Goal: Browse casually: Explore the website without a specific task or goal

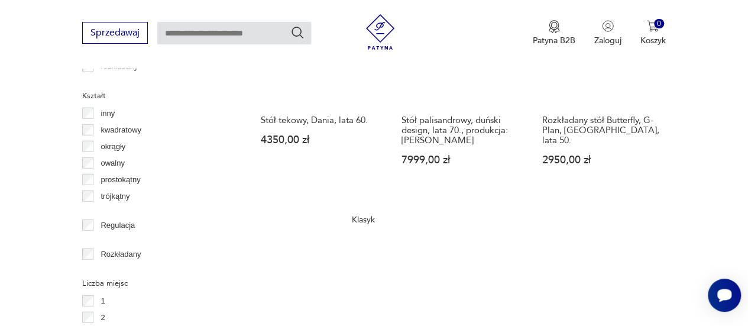
scroll to position [1504, 0]
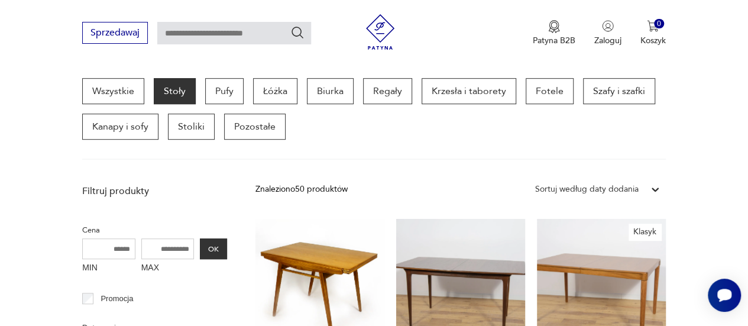
scroll to position [384, 0]
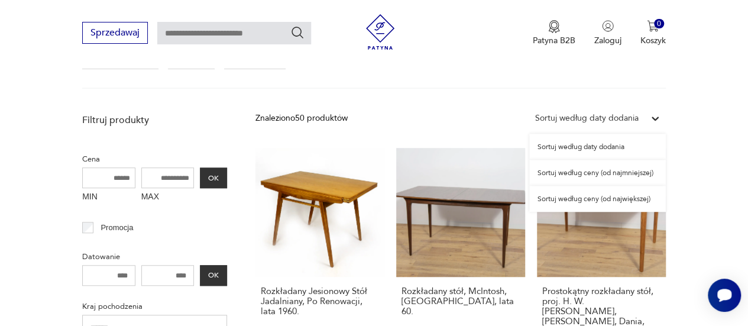
click at [654, 118] on icon at bounding box center [655, 118] width 12 height 12
click at [631, 172] on div "Sortuj według ceny (od najmniejszej)" at bounding box center [597, 173] width 137 height 26
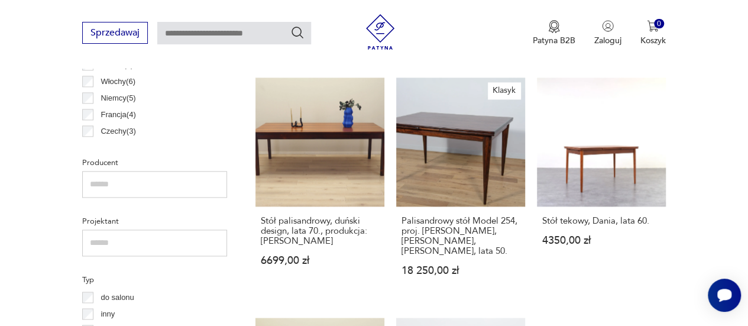
scroll to position [719, 0]
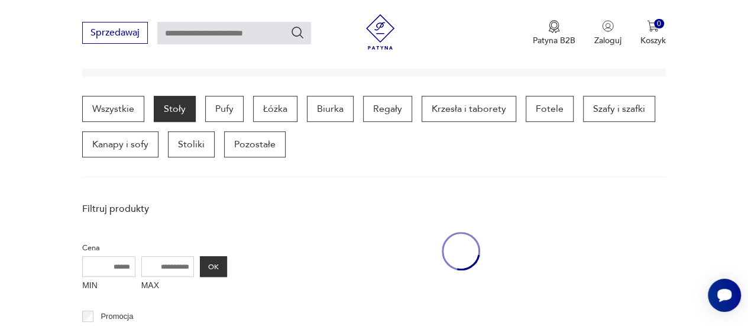
scroll to position [719, 0]
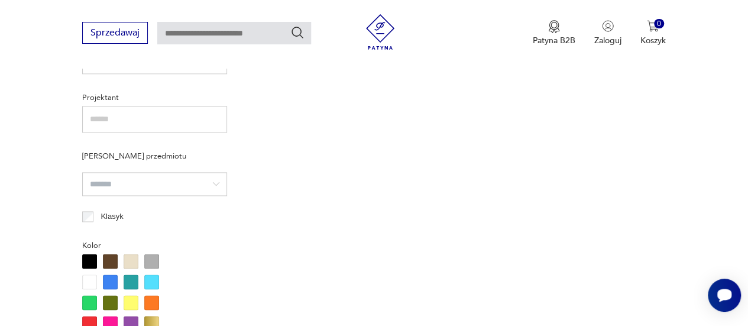
scroll to position [278, 0]
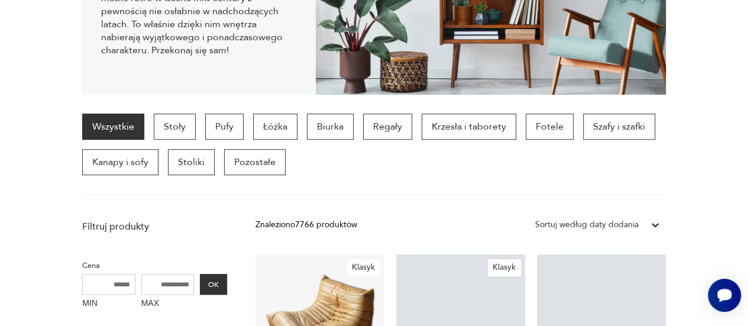
scroll to position [18, 0]
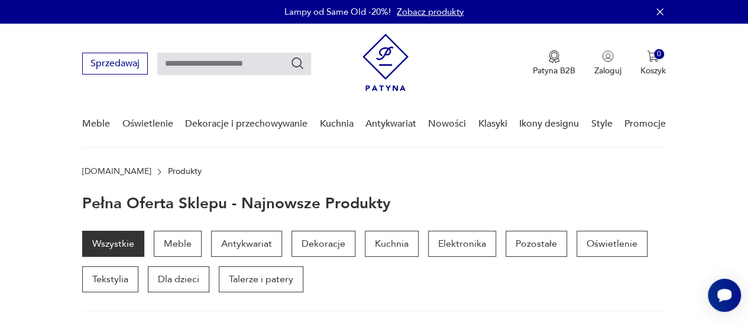
scroll to position [53, 0]
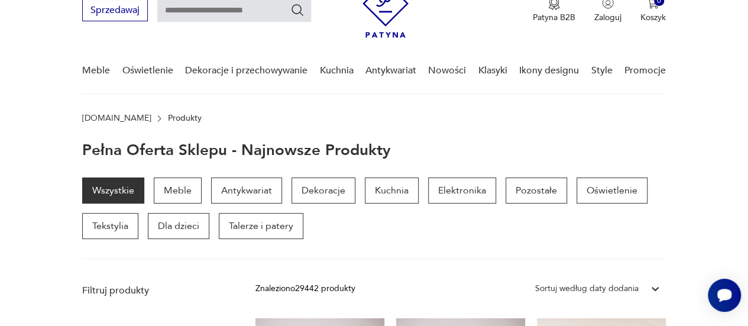
drag, startPoint x: 747, startPoint y: 23, endPoint x: 756, endPoint y: 33, distance: 13.0
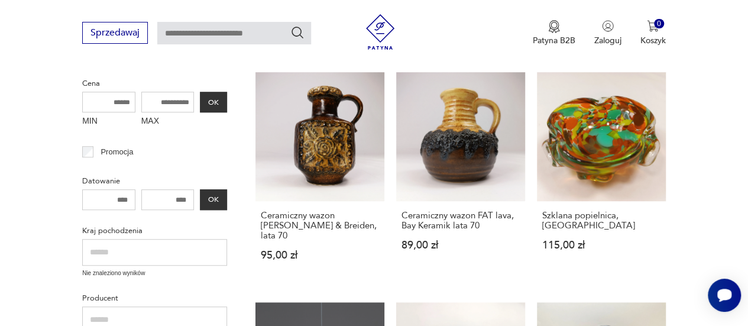
scroll to position [218, 0]
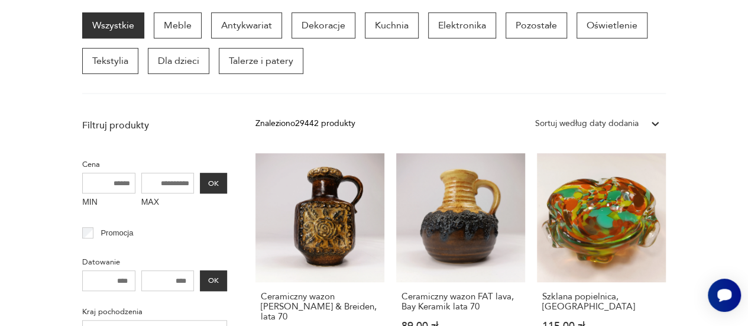
scroll to position [53, 0]
